Goal: Task Accomplishment & Management: Use online tool/utility

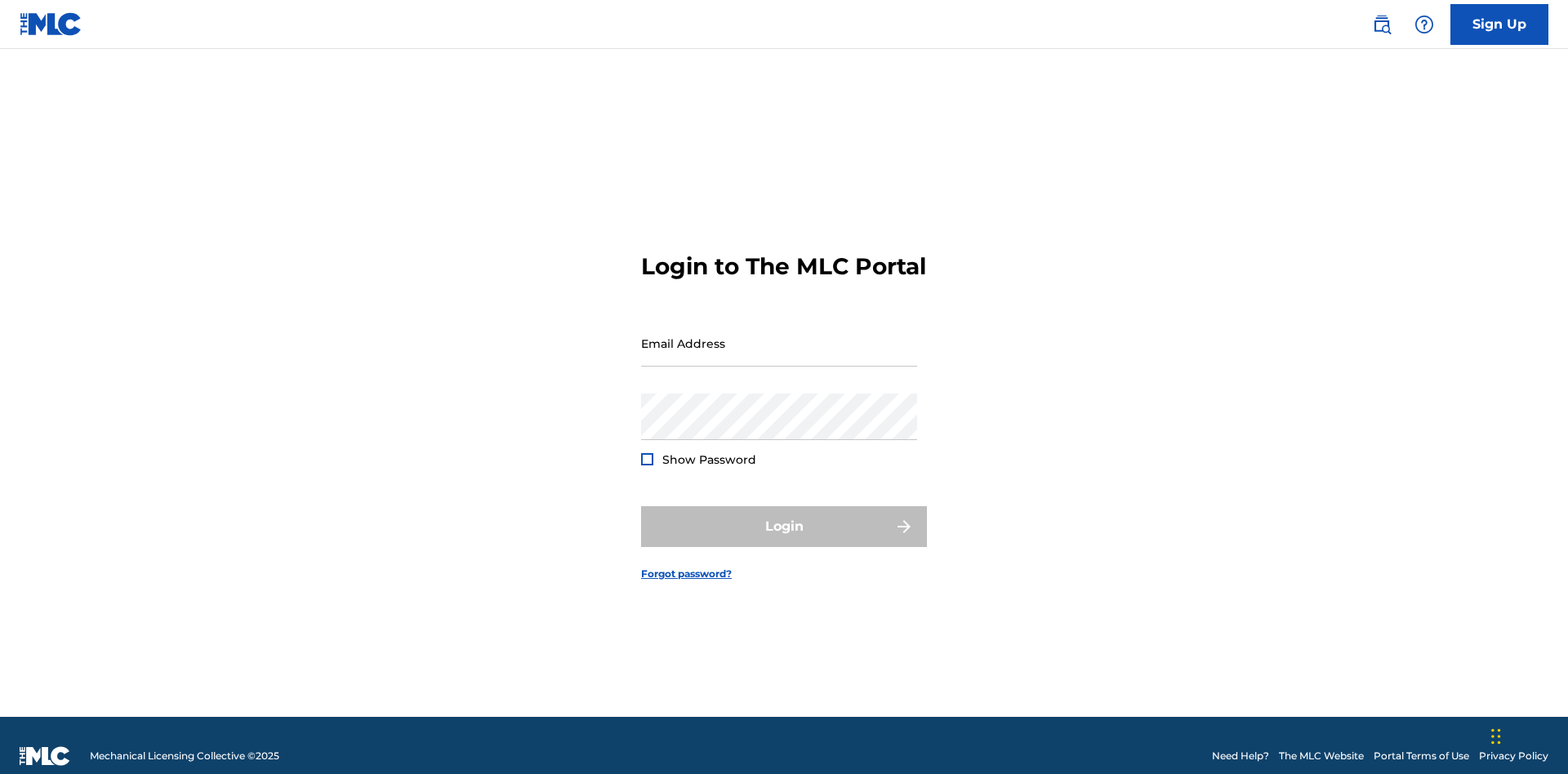
scroll to position [21, 0]
click at [779, 335] on input "Email Address" at bounding box center [779, 343] width 276 height 46
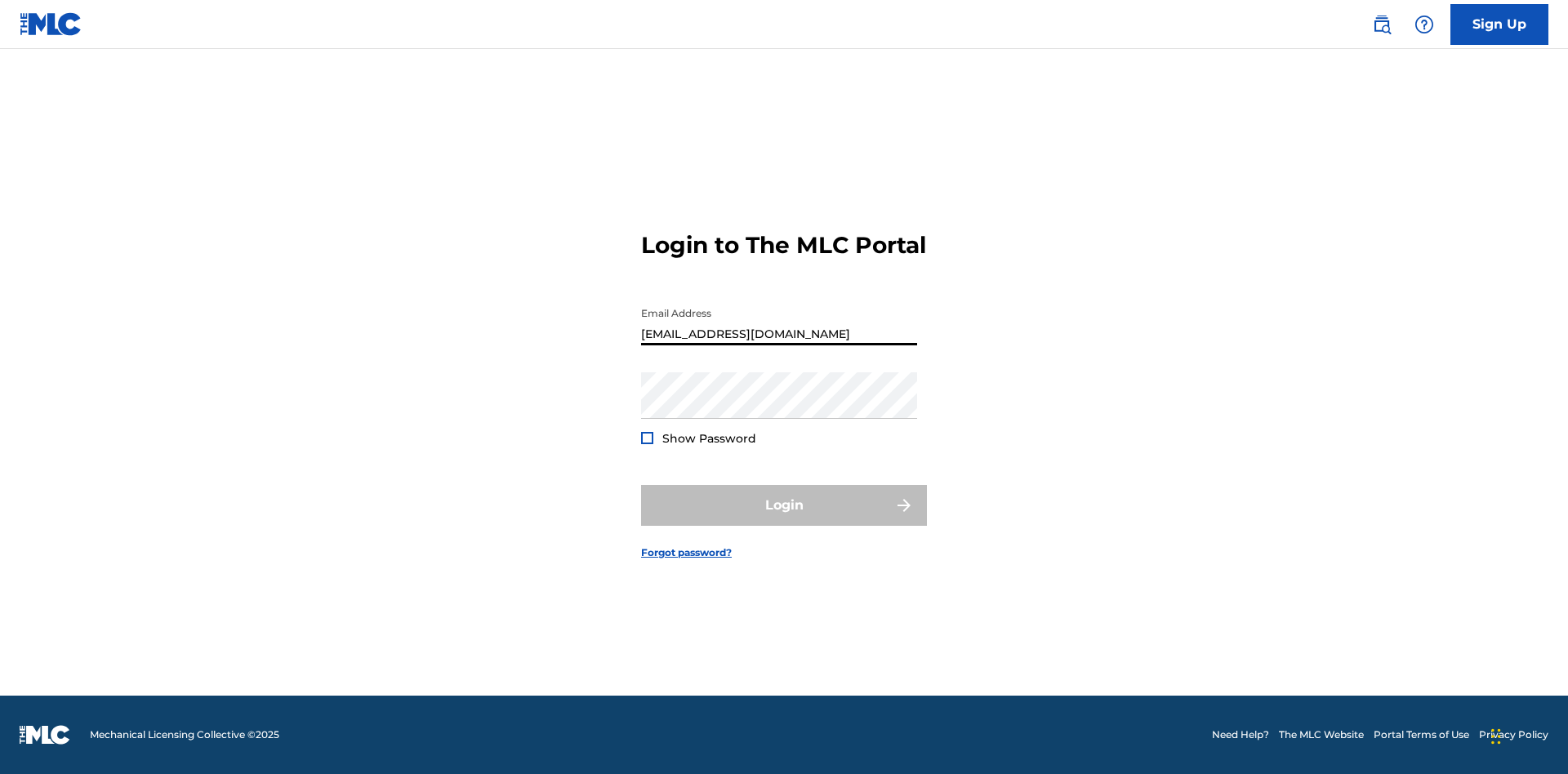
type input "[EMAIL_ADDRESS][DOMAIN_NAME]"
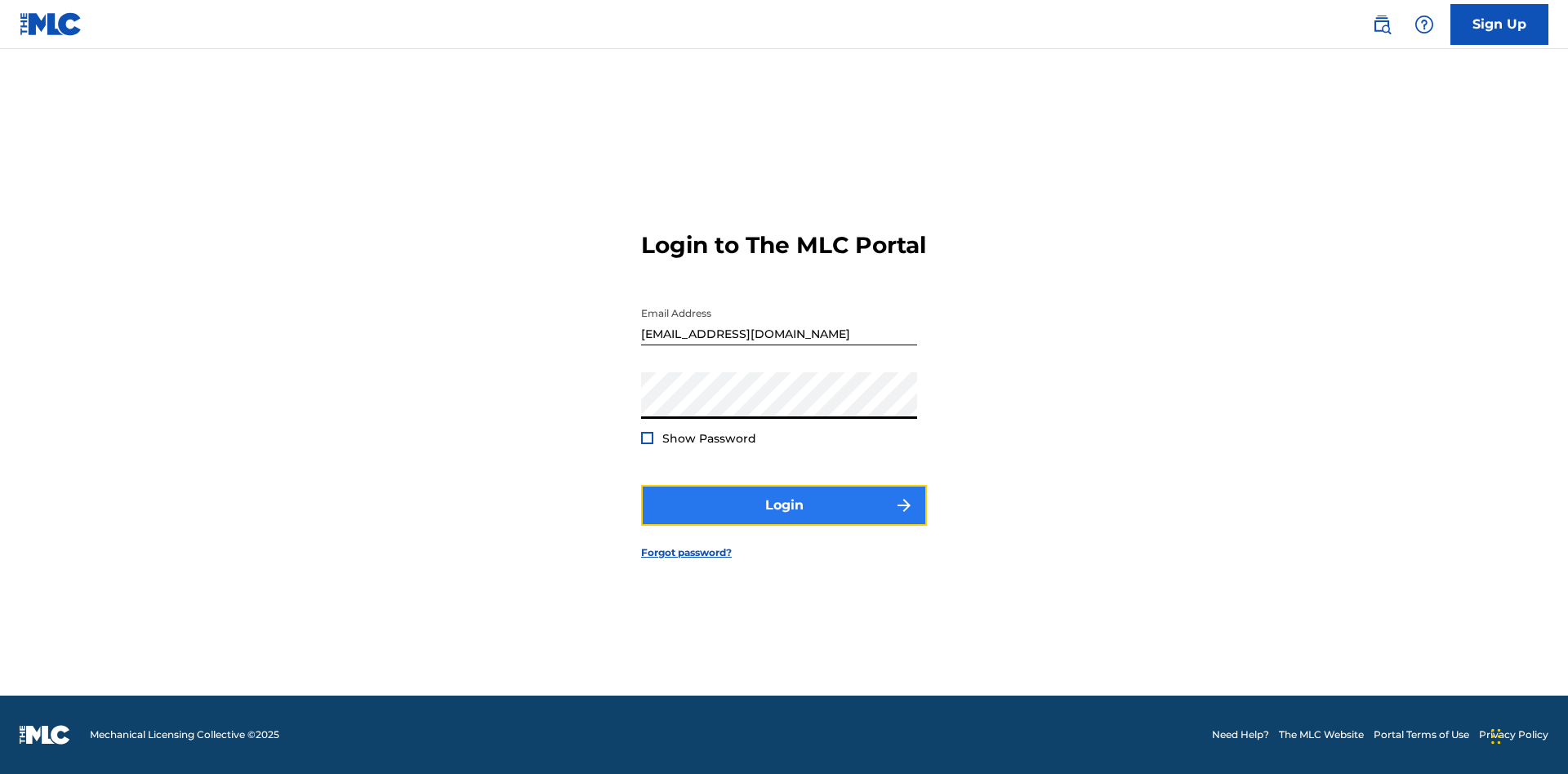
click at [784, 519] on button "Login" at bounding box center [784, 505] width 286 height 41
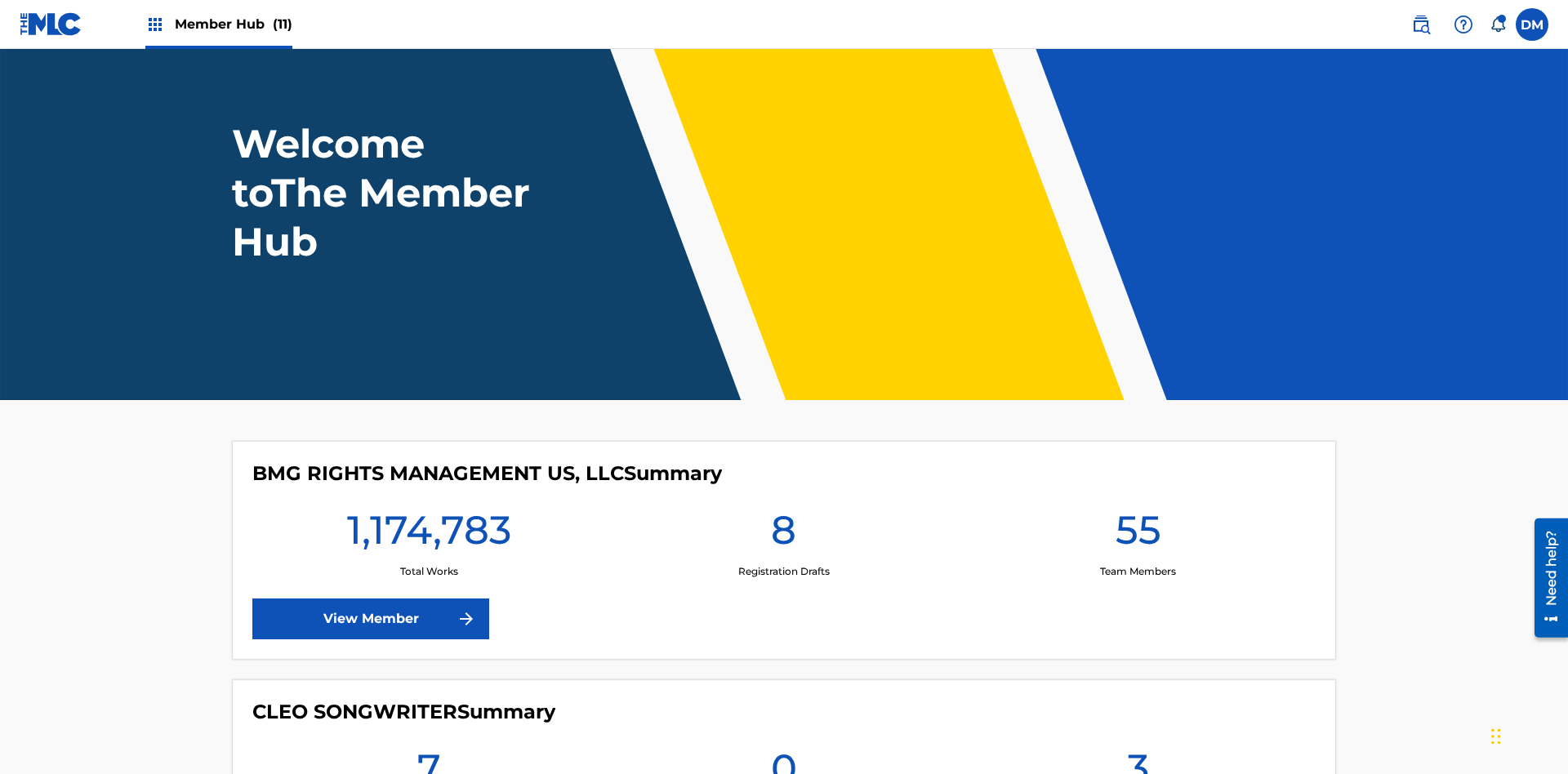
click at [233, 24] on span "Member Hub (11)" at bounding box center [233, 24] width 118 height 19
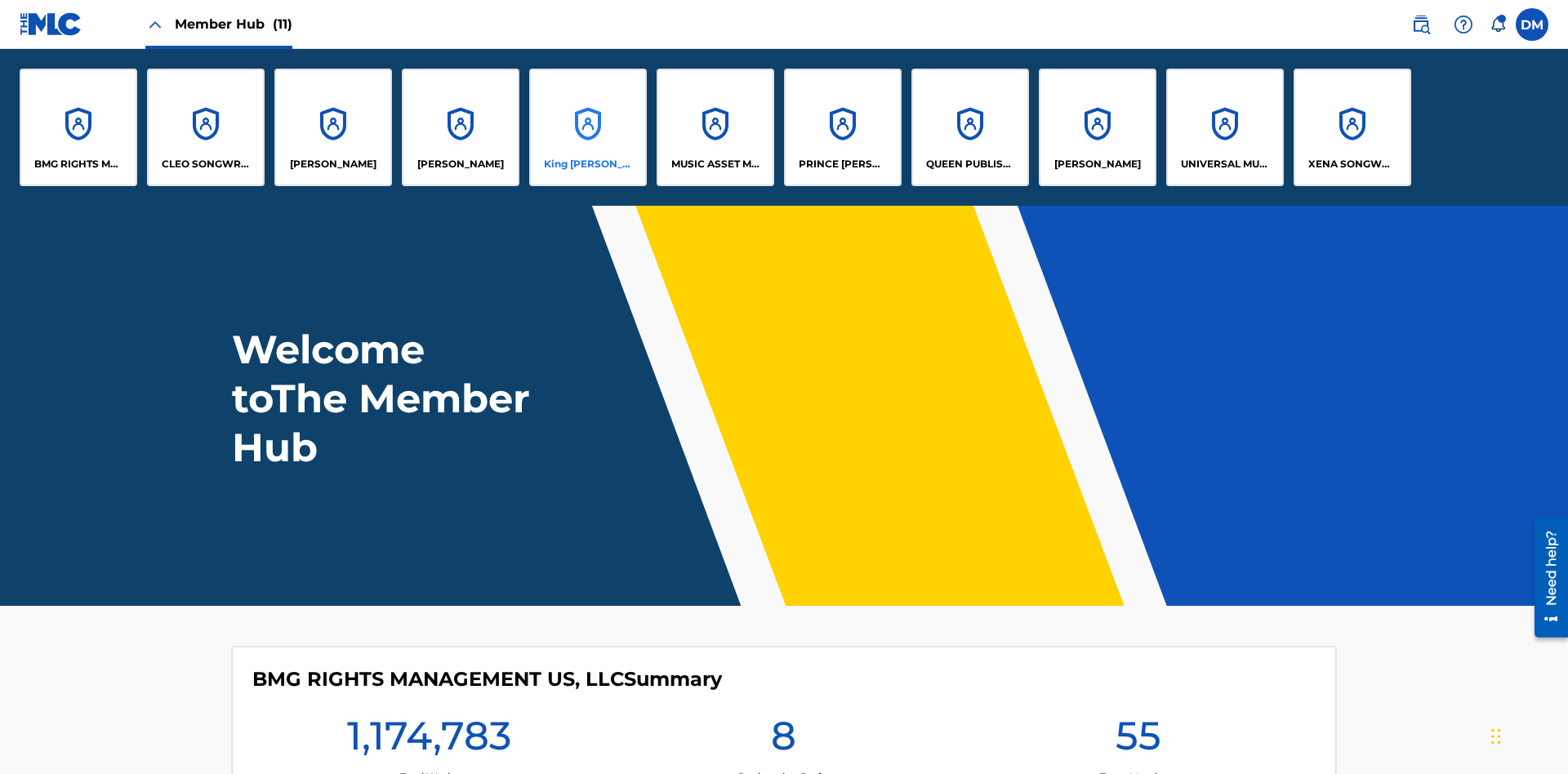
click at [587, 164] on p "King [PERSON_NAME]" at bounding box center [588, 164] width 89 height 14
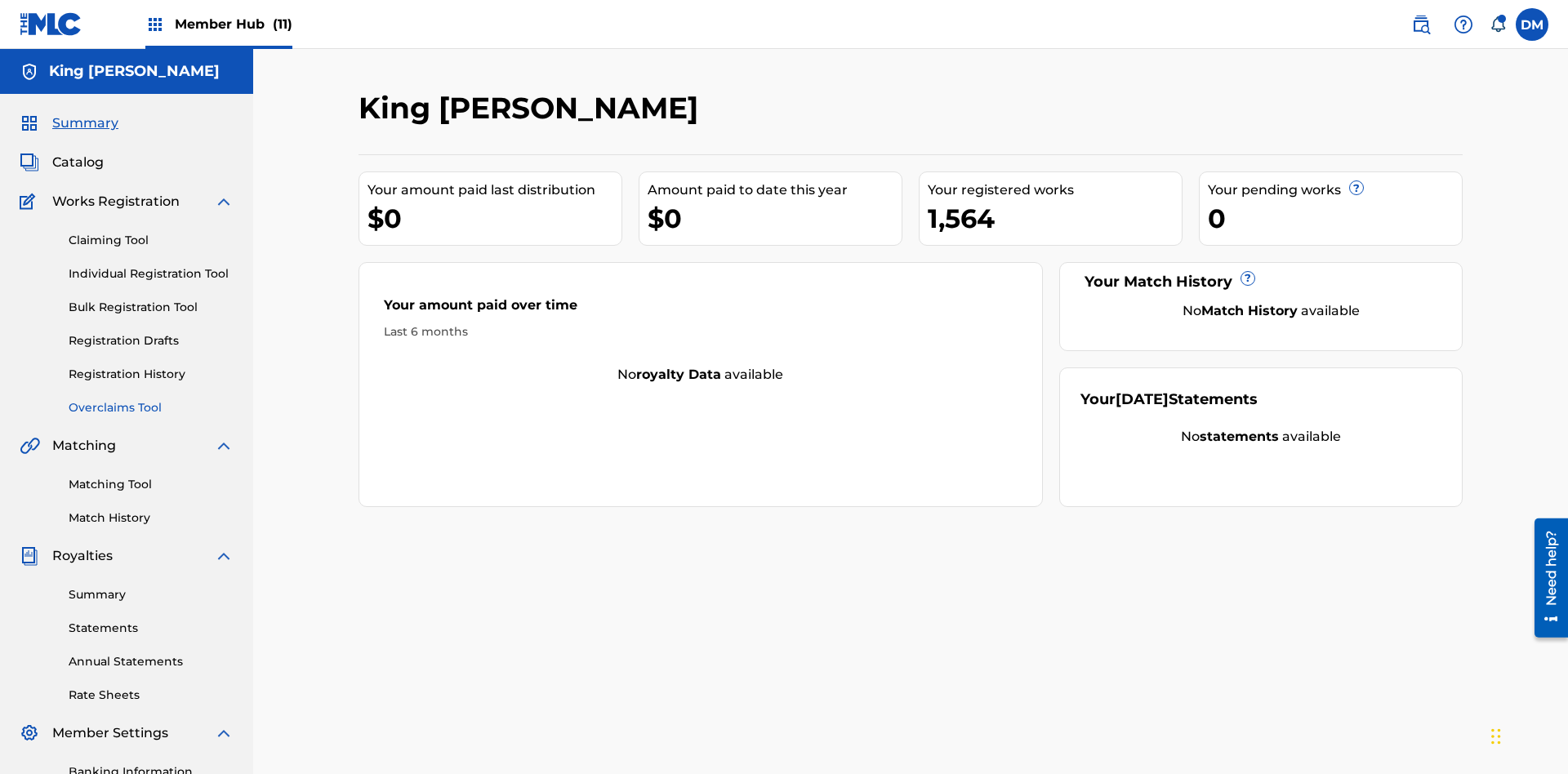
click at [151, 399] on link "Overclaims Tool" at bounding box center [151, 407] width 165 height 17
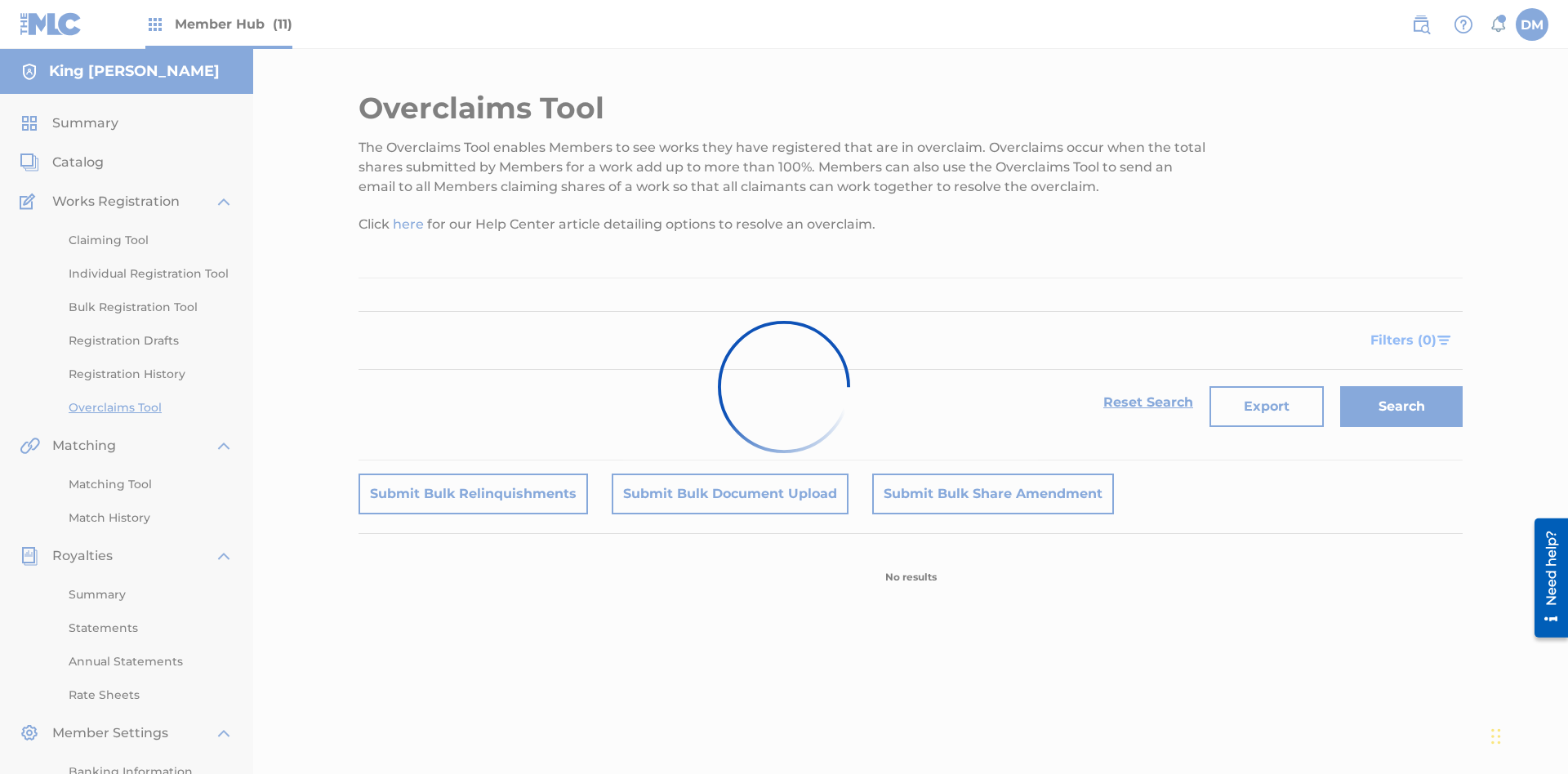
click at [1405, 331] on span "Filters ( 0 )" at bounding box center [1403, 341] width 66 height 20
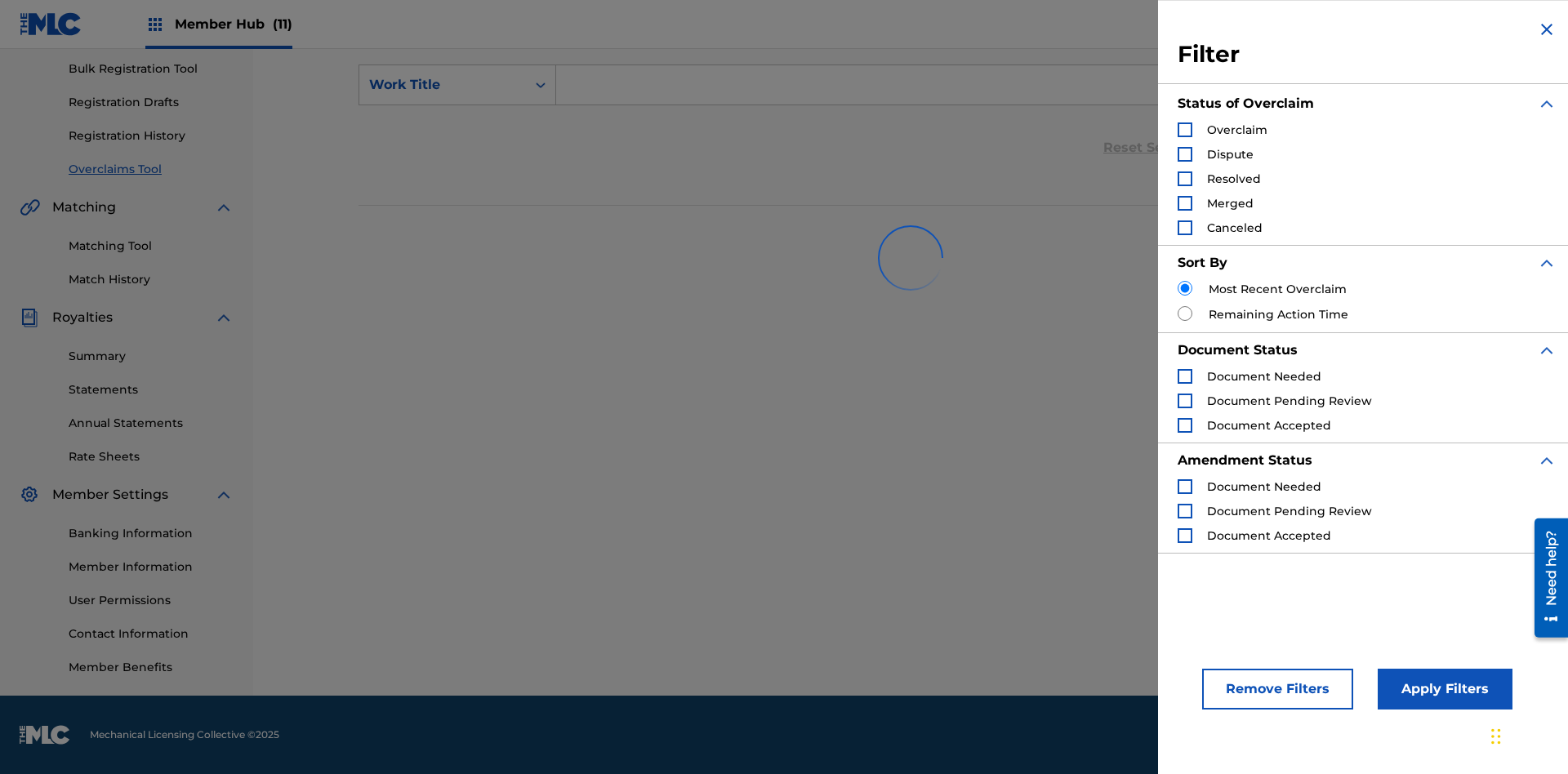
click at [1185, 130] on div "Search Form" at bounding box center [1185, 129] width 14 height 14
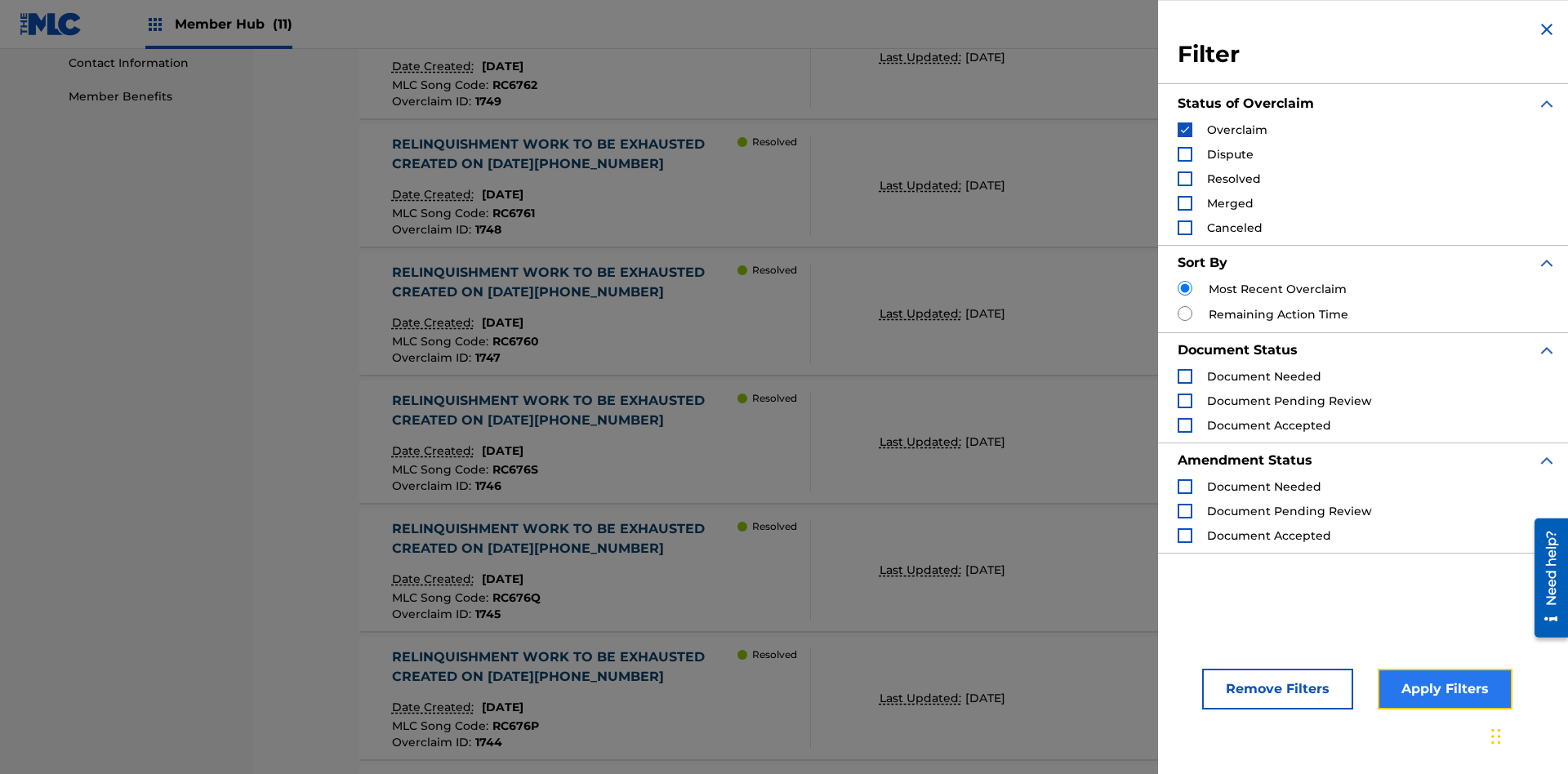
click at [1442, 689] on button "Apply Filters" at bounding box center [1445, 688] width 135 height 41
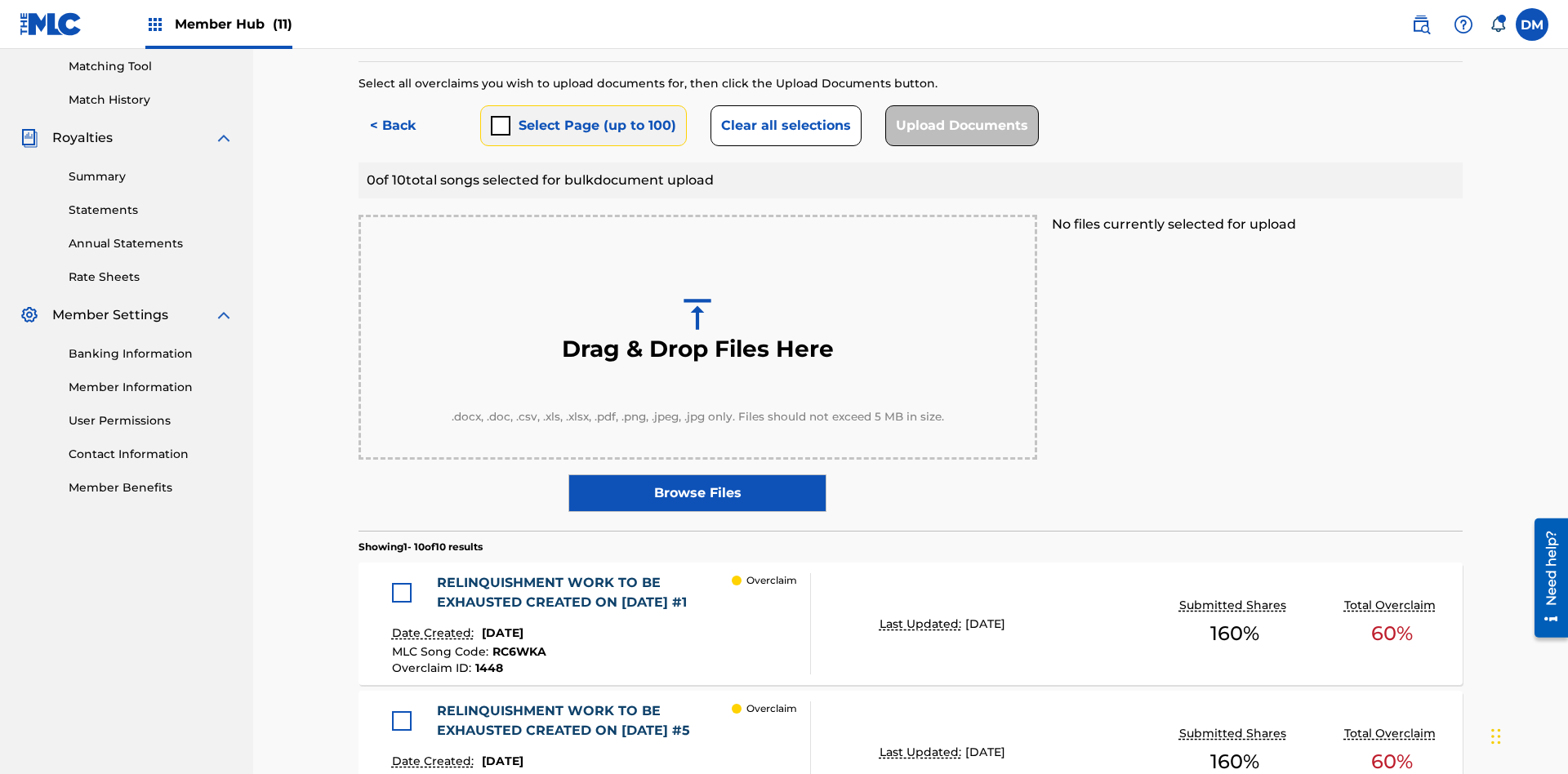
click at [583, 118] on button "Select Page (up to 100)" at bounding box center [584, 125] width 206 height 41
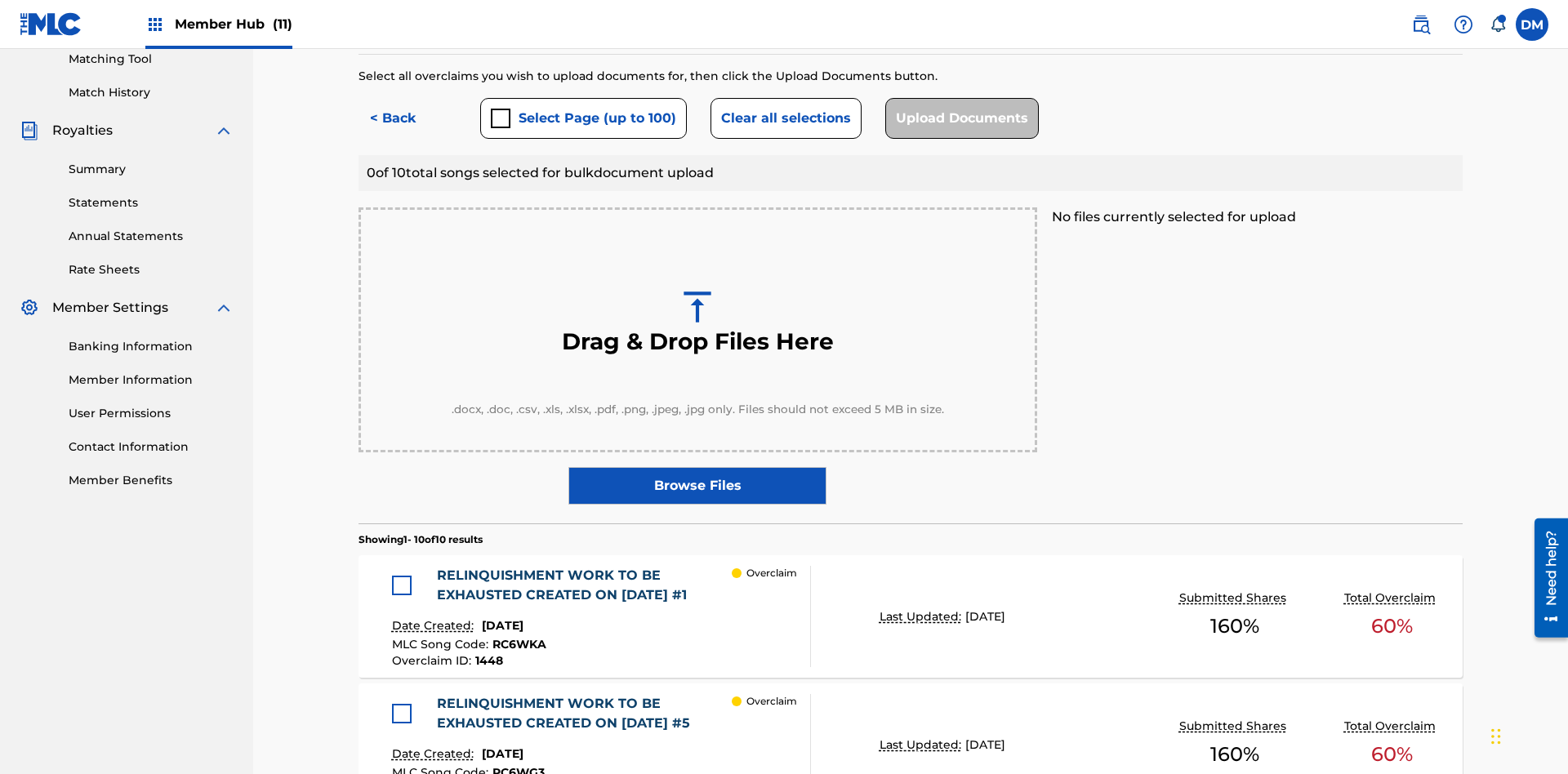
click at [406, 576] on div at bounding box center [402, 586] width 20 height 20
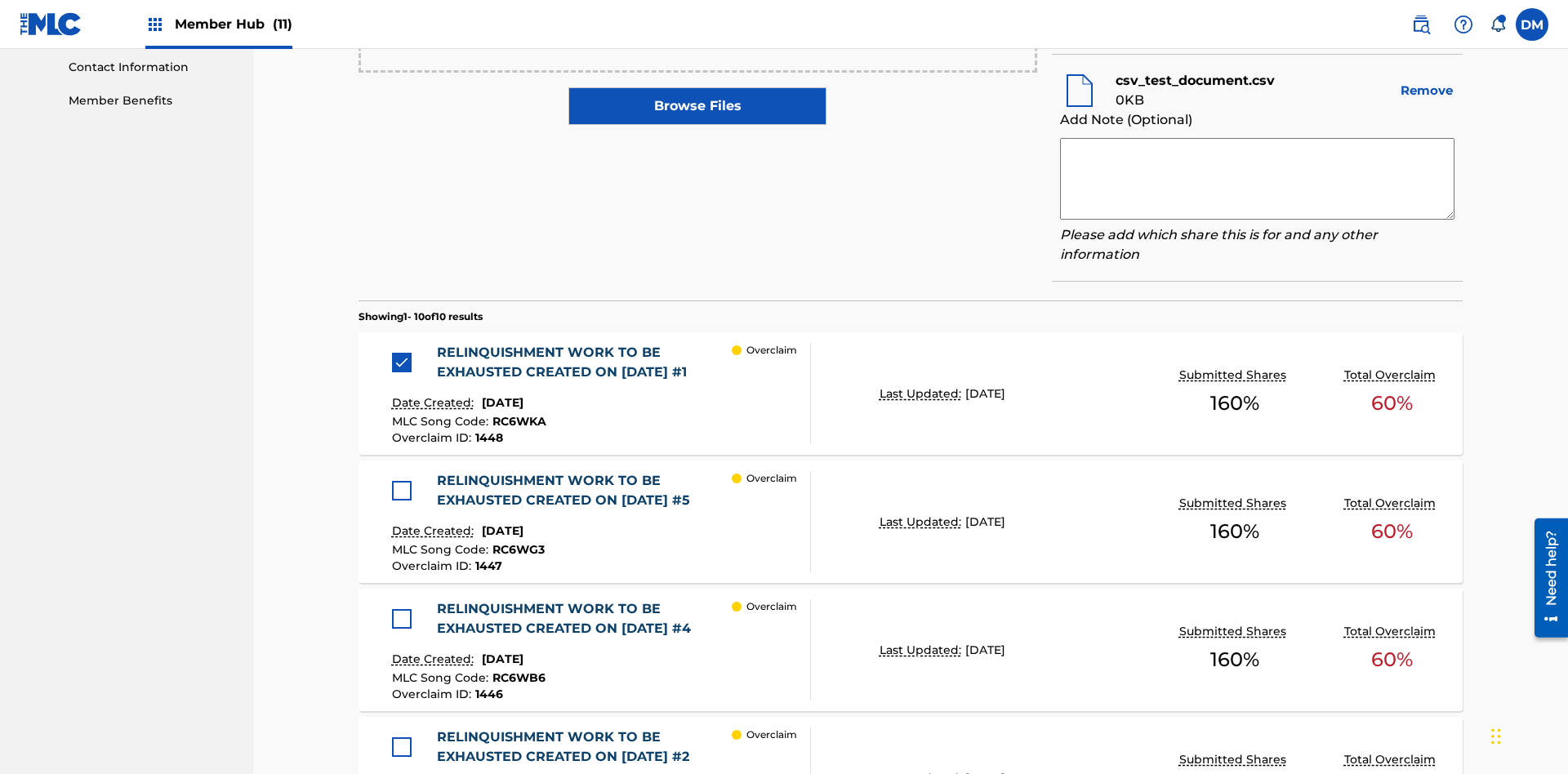
scroll to position [618, 0]
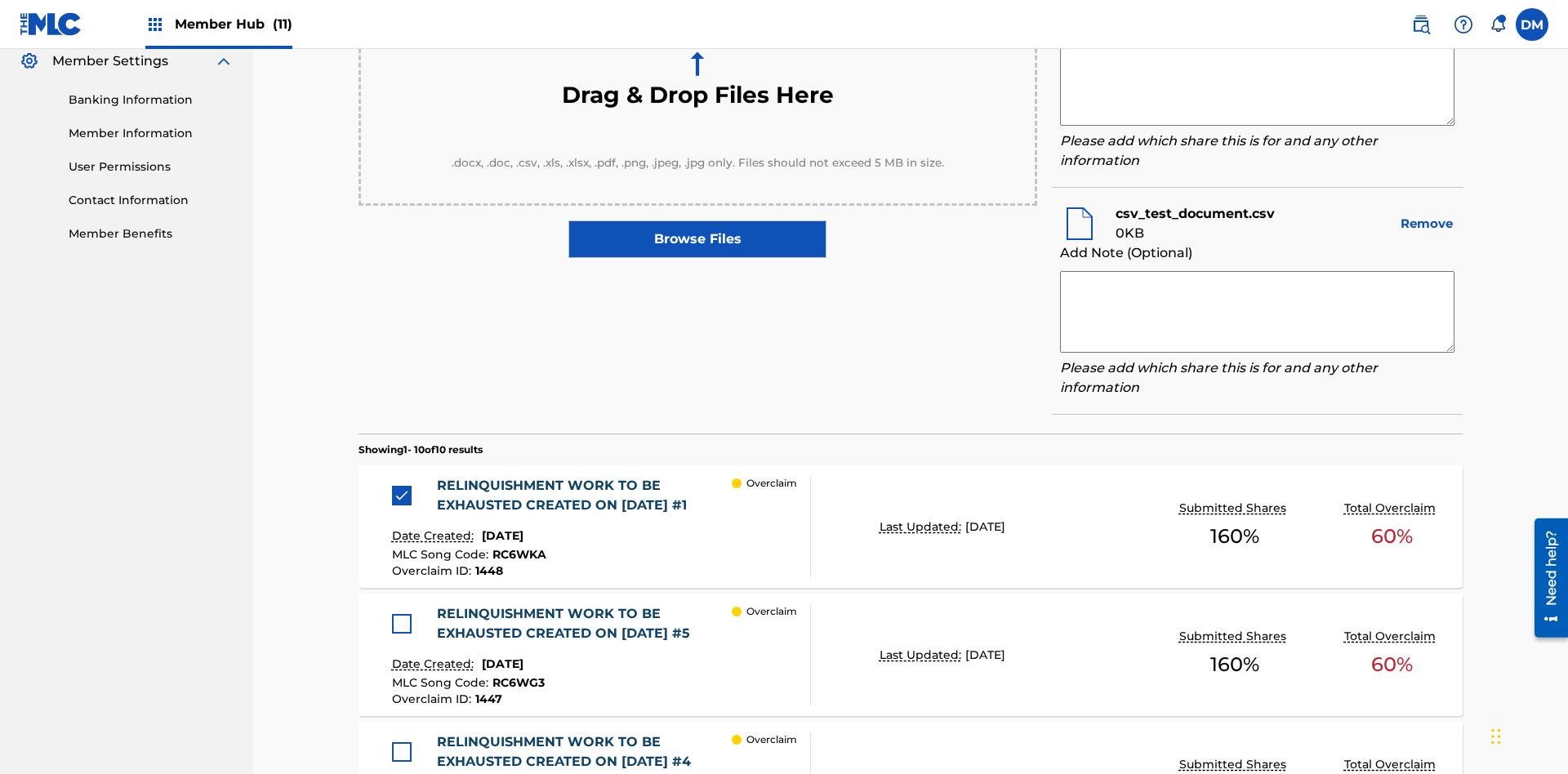
click at [1257, 126] on textarea at bounding box center [1258, 85] width 394 height 81
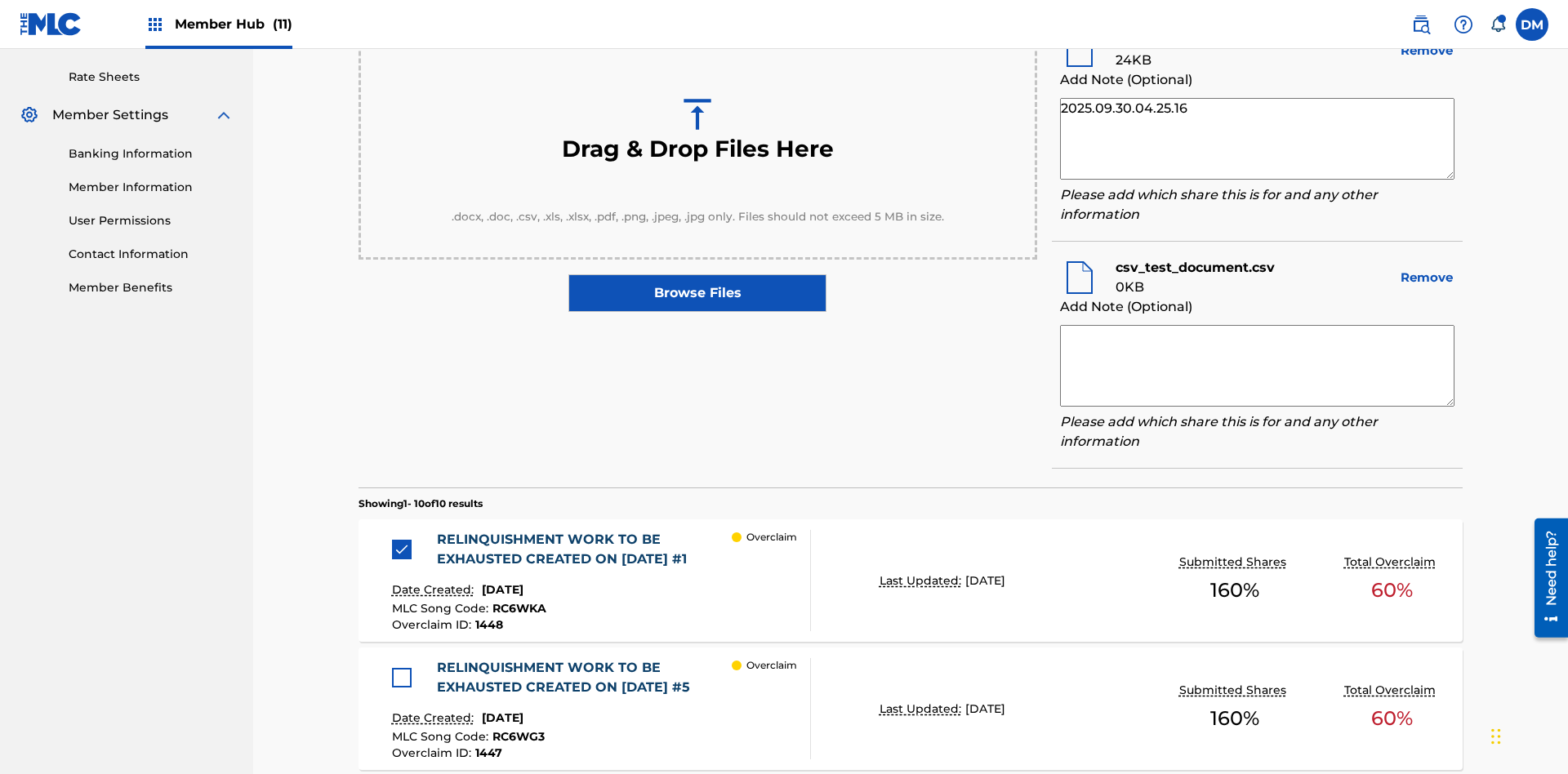
type textarea "2025.09.30.04.25.16"
click at [1257, 362] on textarea at bounding box center [1258, 365] width 394 height 81
type textarea "2025.09.30.04.25.16"
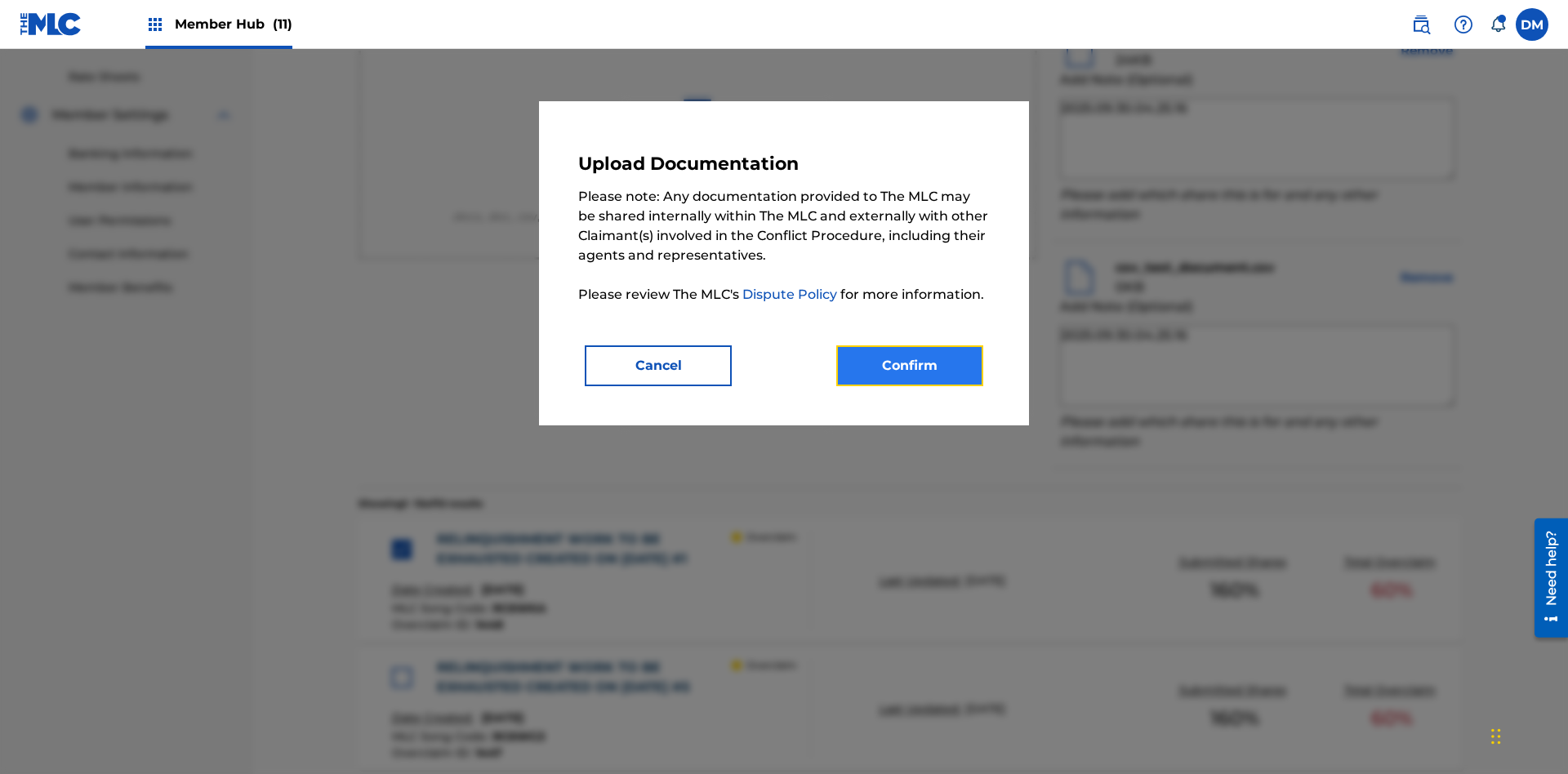
click at [910, 365] on button "Confirm" at bounding box center [910, 365] width 147 height 41
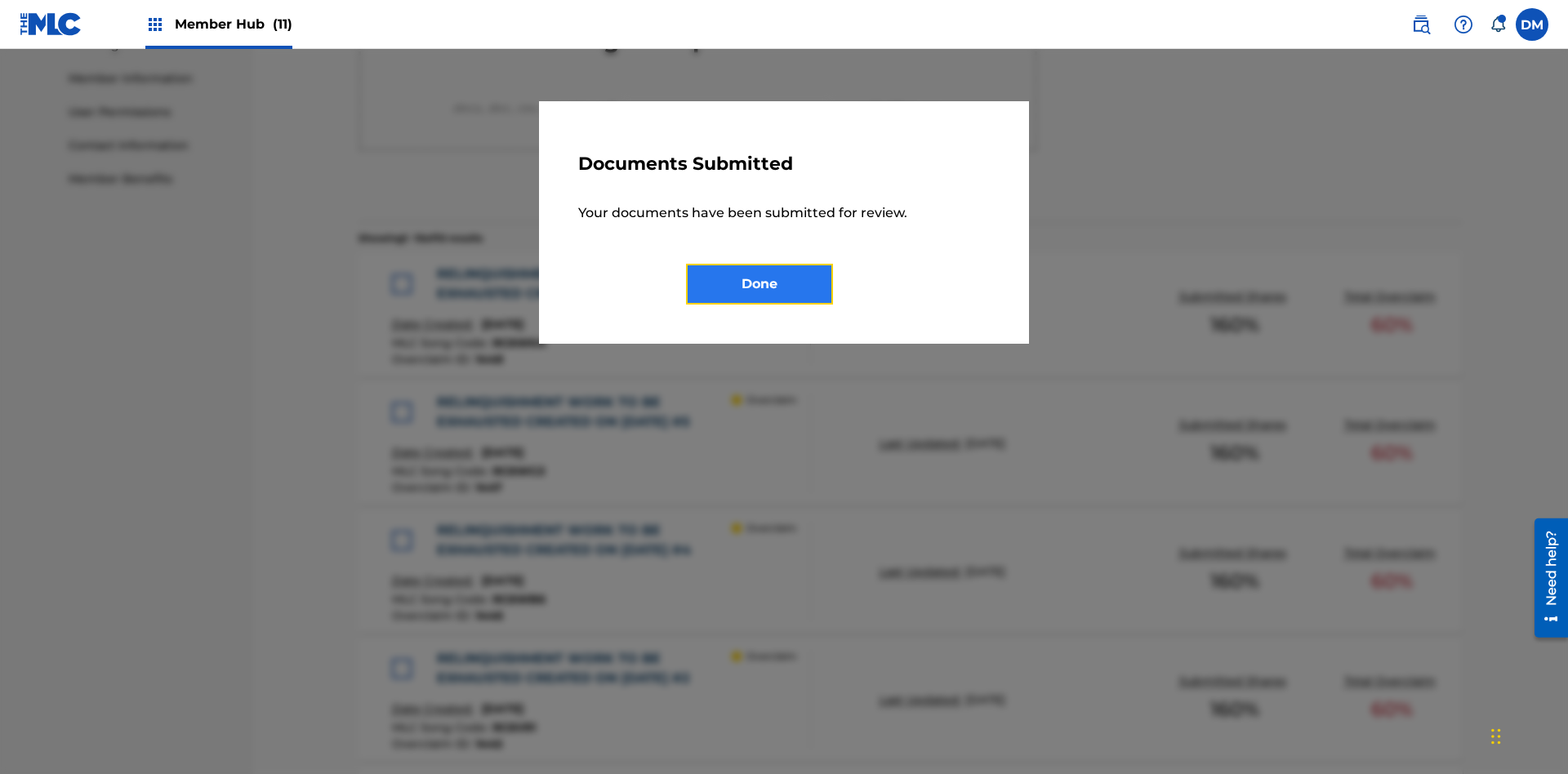
click at [760, 283] on button "Done" at bounding box center [759, 284] width 147 height 41
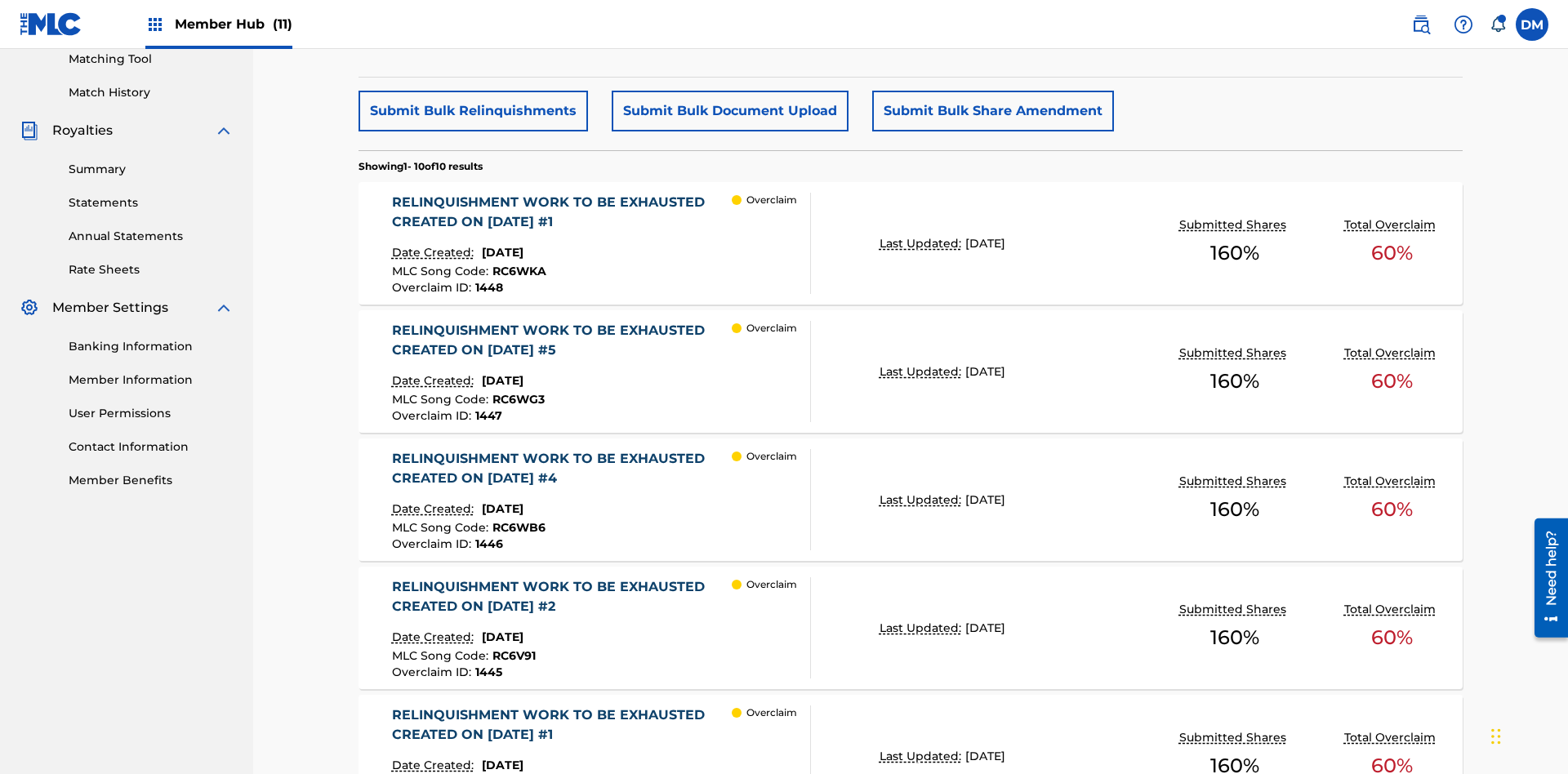
click at [911, 235] on p "Last Updated:" at bounding box center [922, 243] width 86 height 17
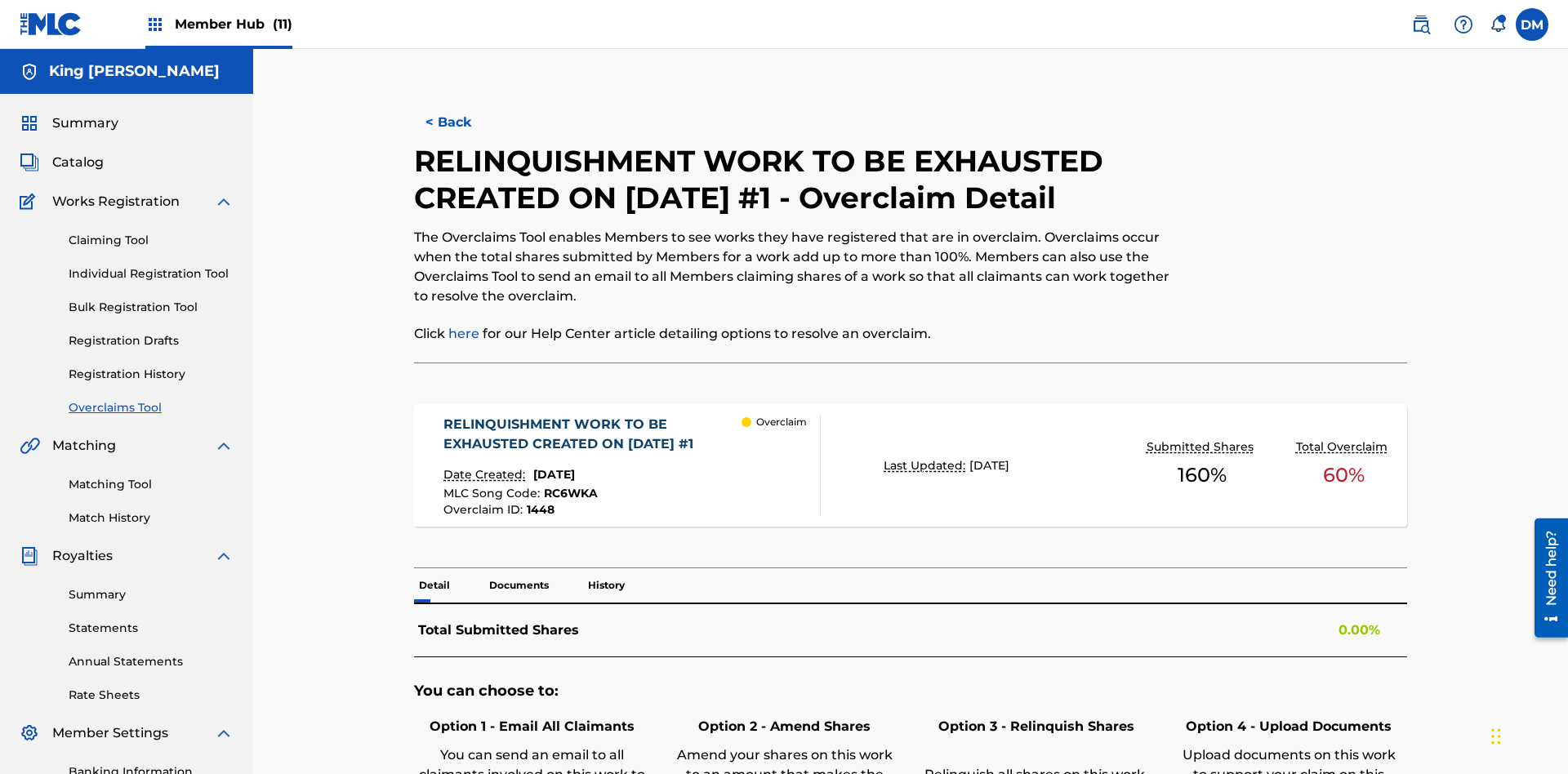
click at [518, 568] on p "Documents" at bounding box center [518, 585] width 70 height 34
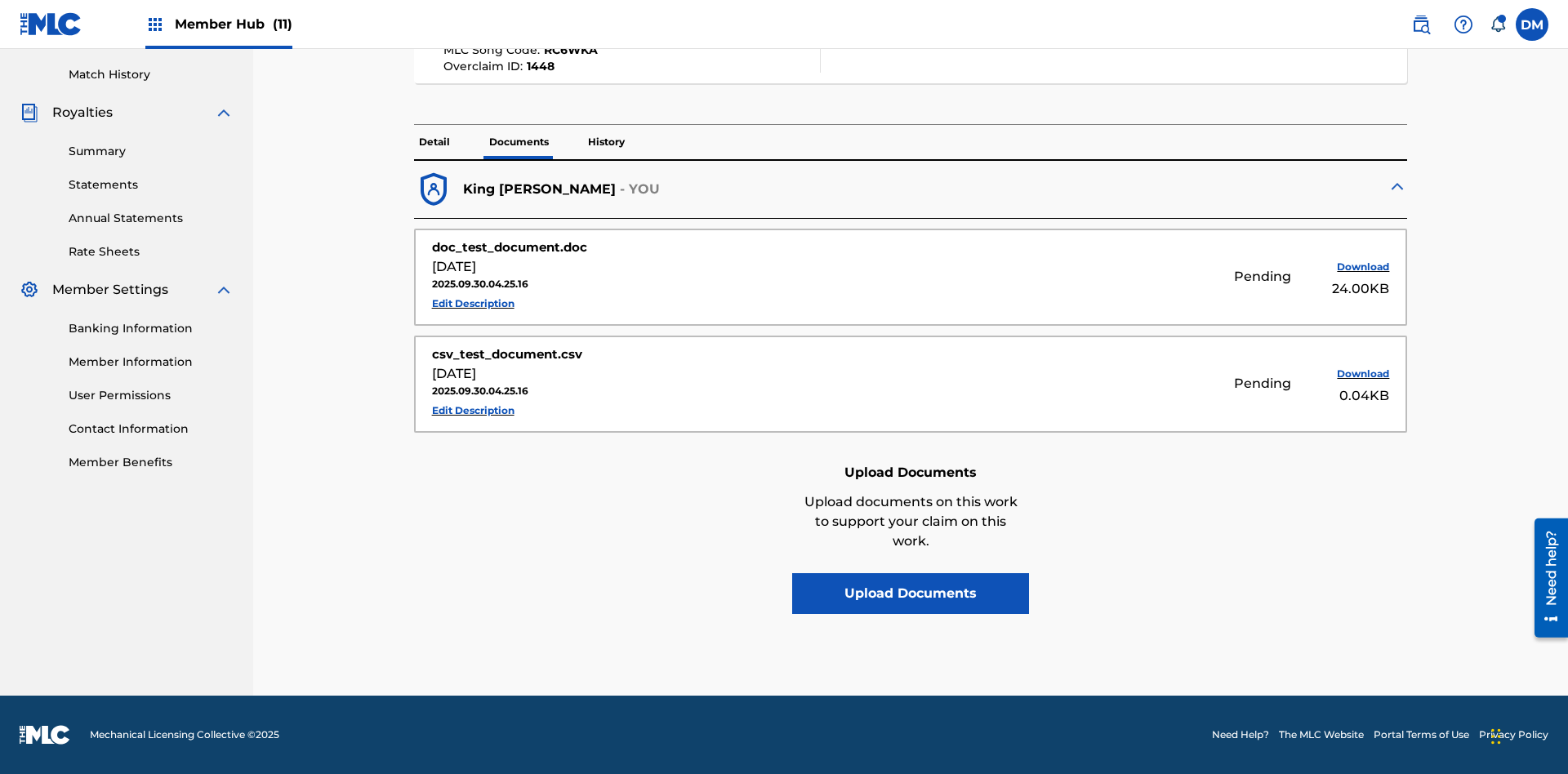
click at [605, 142] on p "History" at bounding box center [606, 142] width 46 height 34
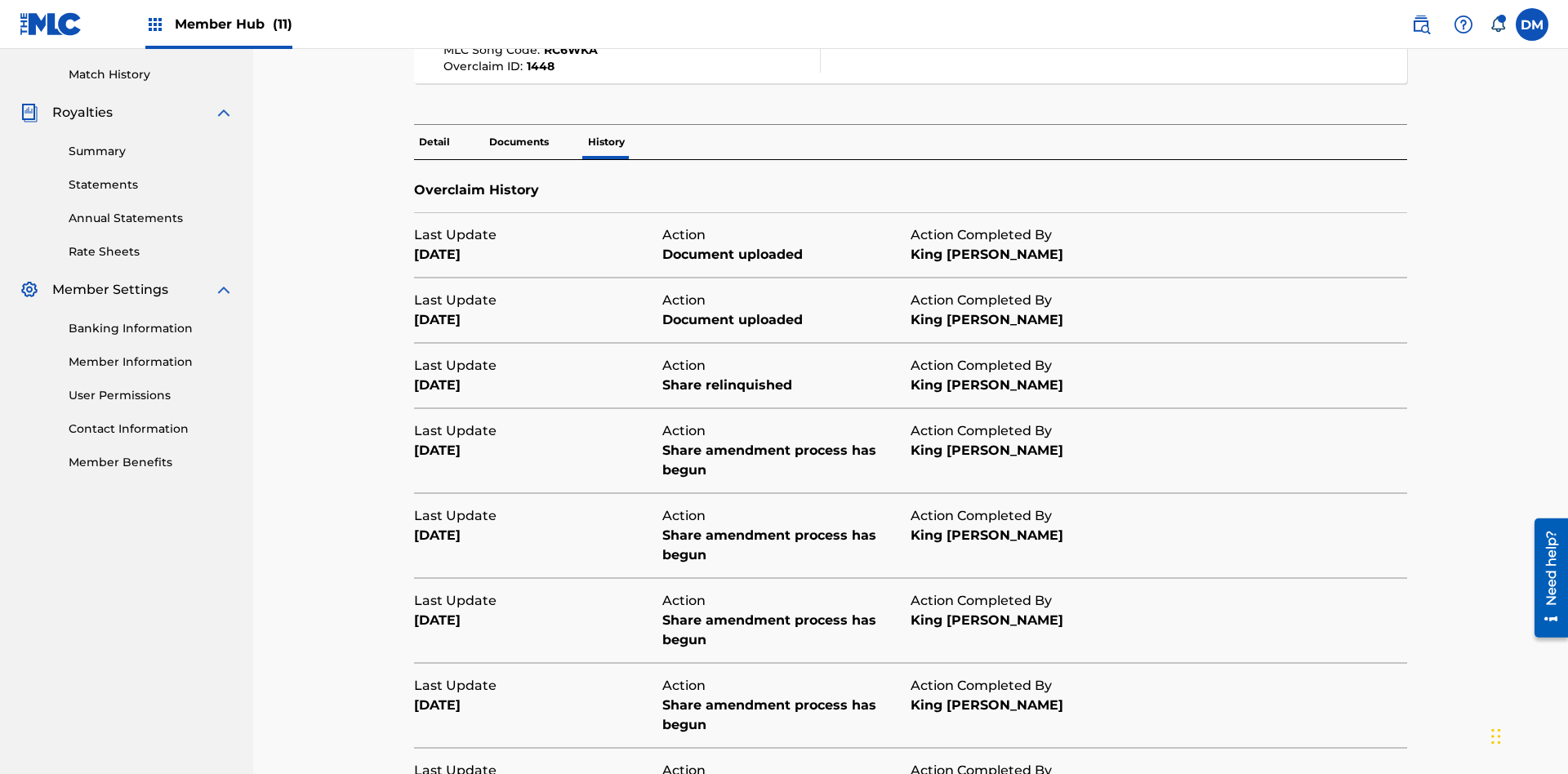
scroll to position [590, 0]
